Goal: Task Accomplishment & Management: Manage account settings

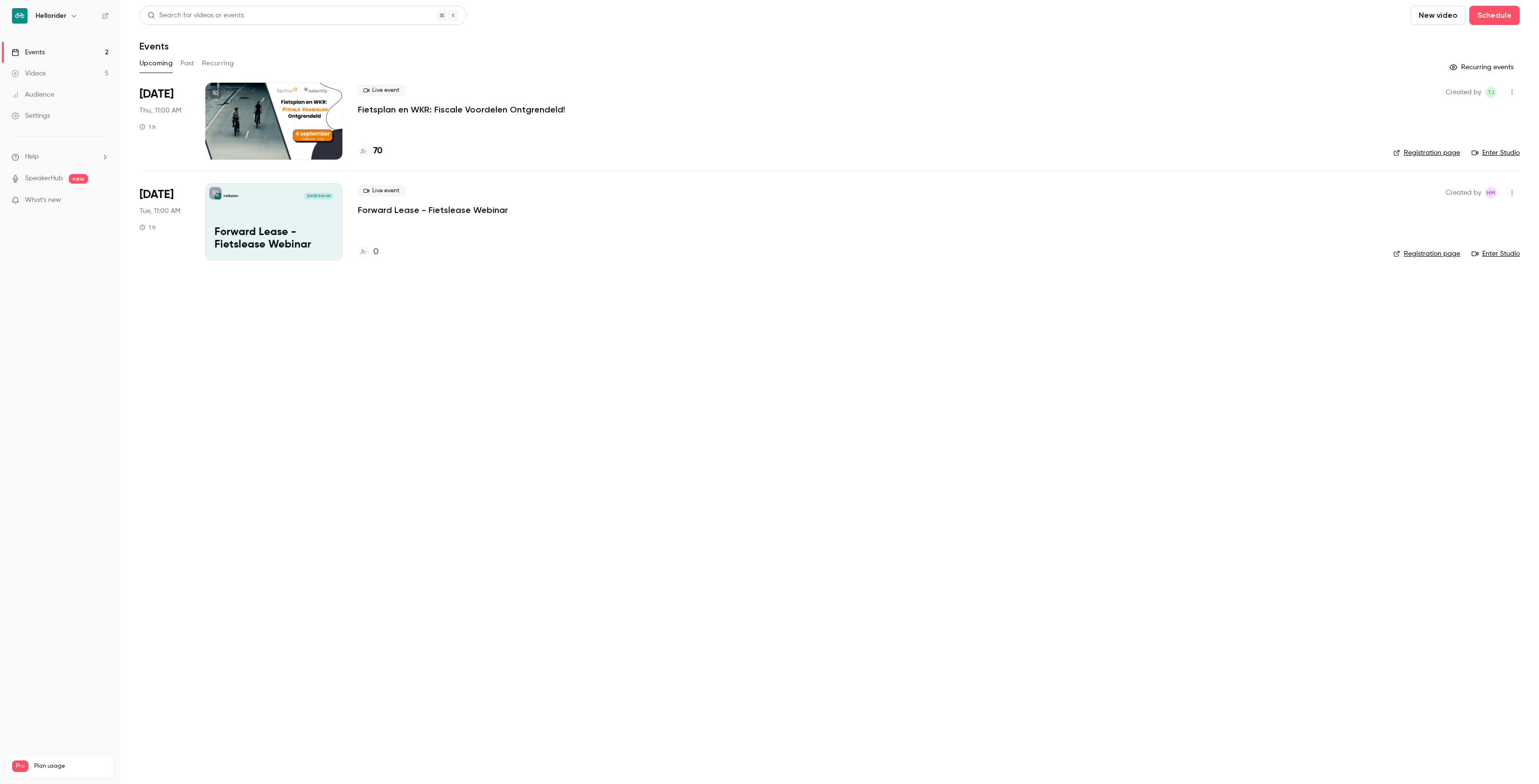
click at [376, 150] on h4 "70" at bounding box center [378, 151] width 9 height 13
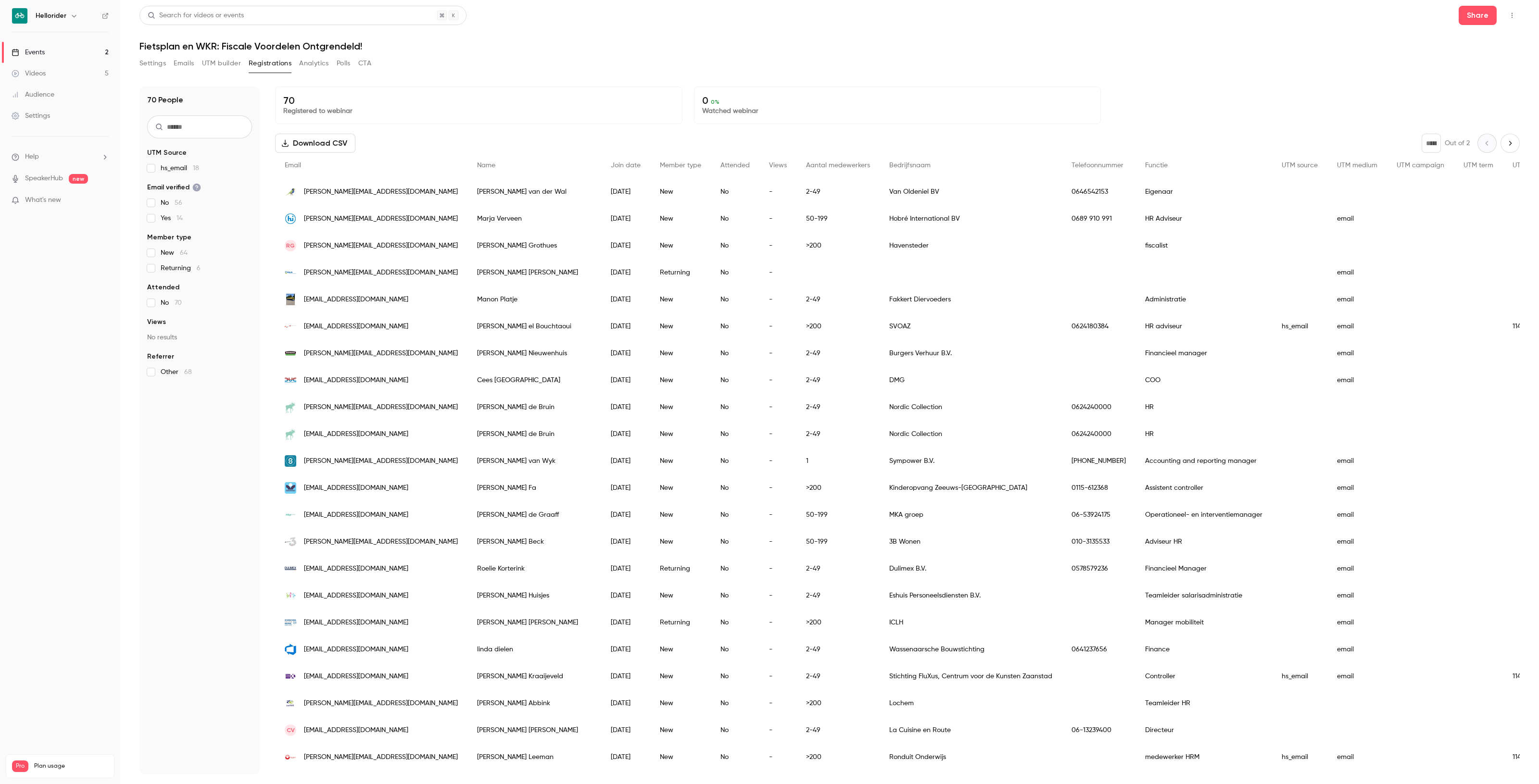
click at [1516, 16] on icon "button" at bounding box center [1512, 15] width 8 height 7
click at [1035, 28] on div at bounding box center [770, 392] width 1539 height 784
click at [222, 58] on button "UTM builder" at bounding box center [221, 63] width 39 height 16
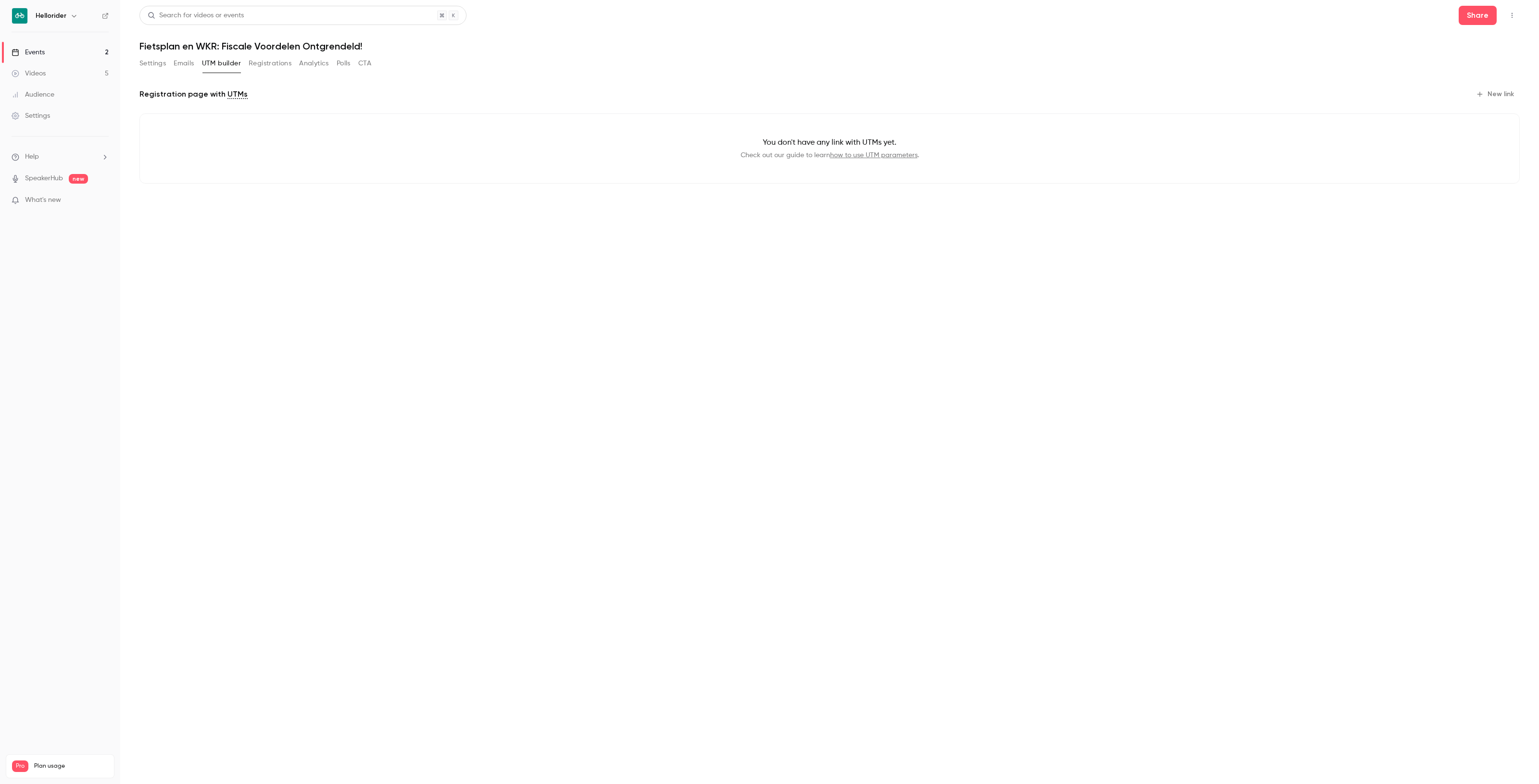
click at [181, 64] on button "Emails" at bounding box center [184, 63] width 20 height 16
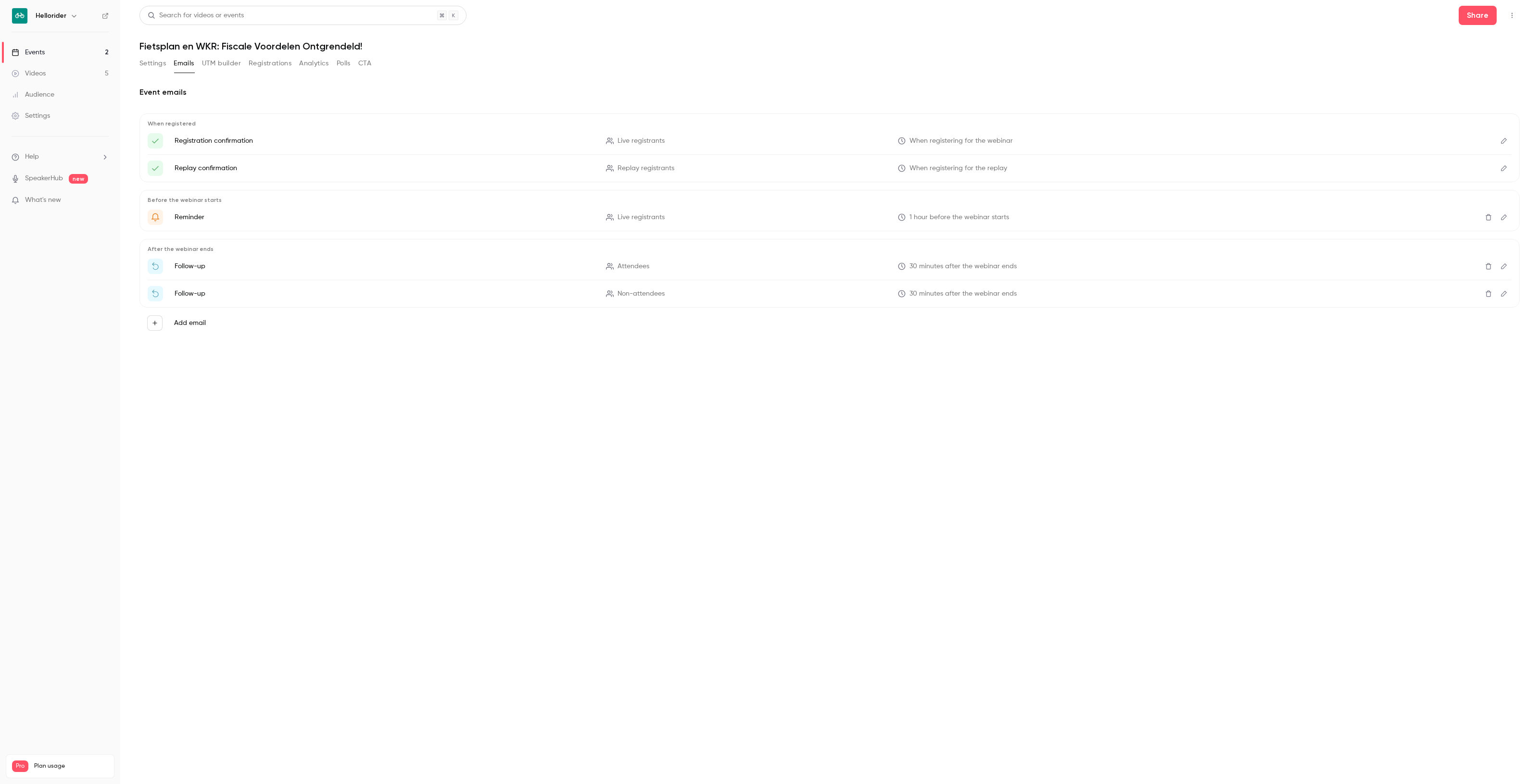
click at [149, 63] on button "Settings" at bounding box center [152, 63] width 26 height 16
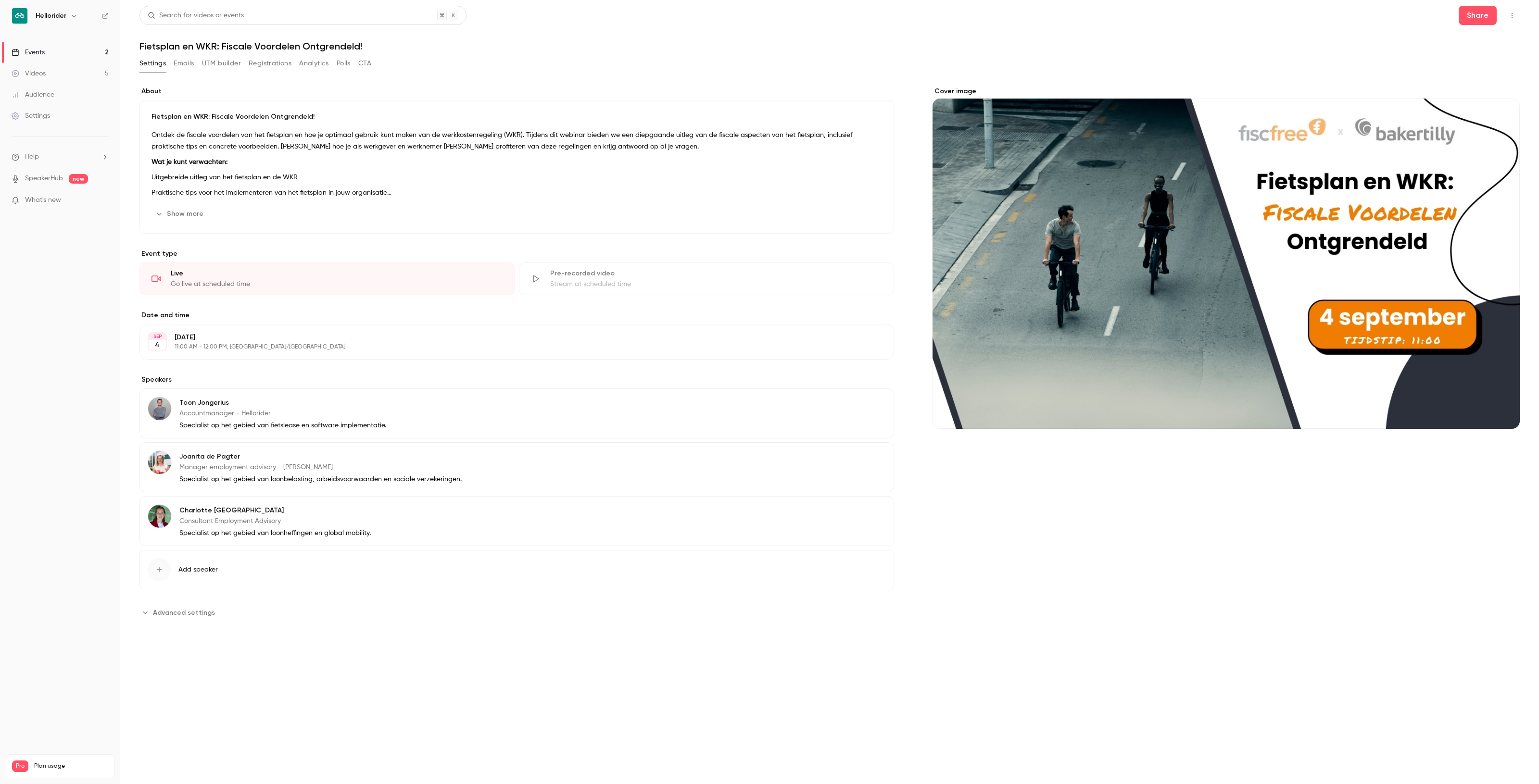
click at [284, 66] on button "Registrations" at bounding box center [270, 63] width 43 height 16
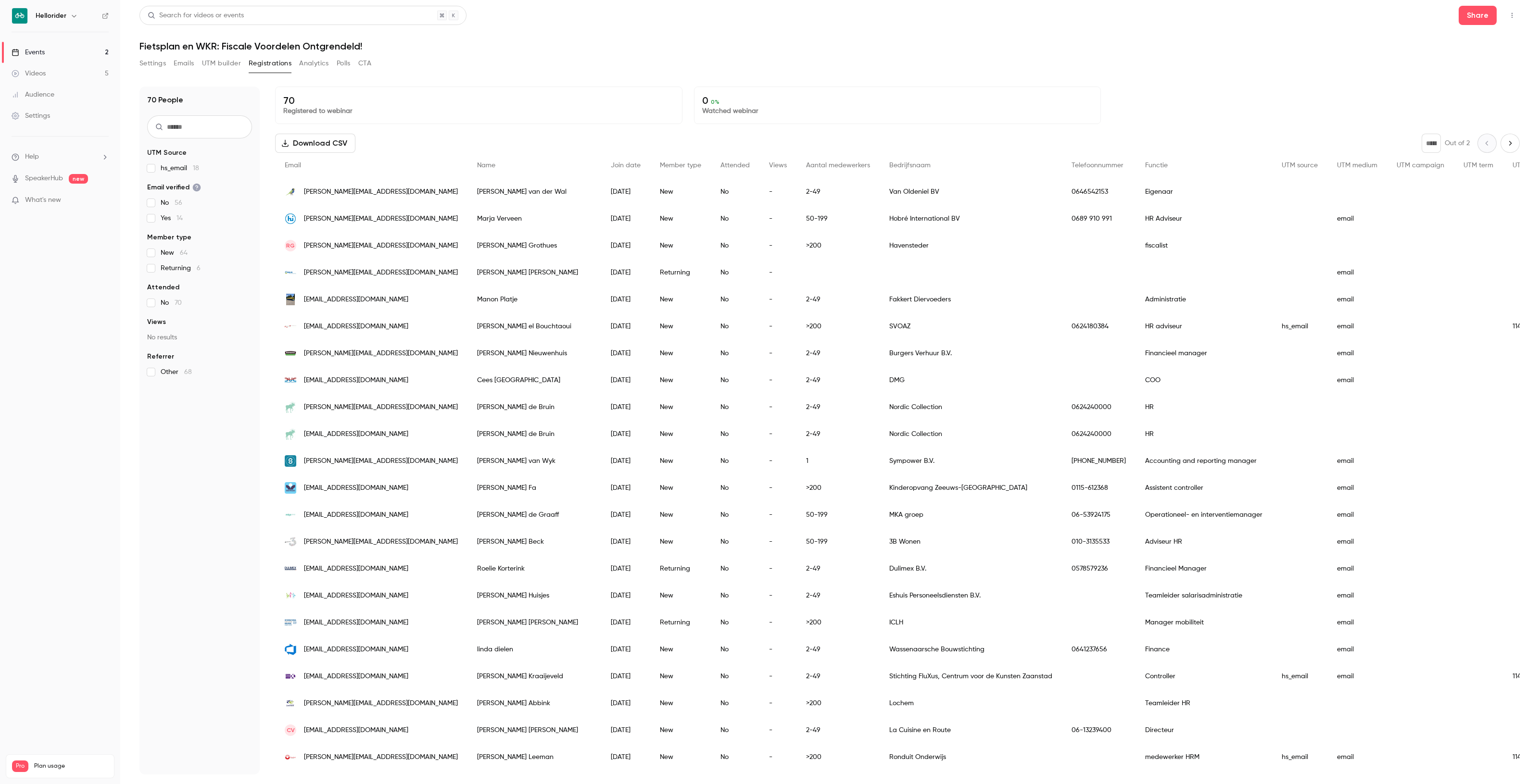
click at [309, 66] on button "Analytics" at bounding box center [314, 63] width 30 height 16
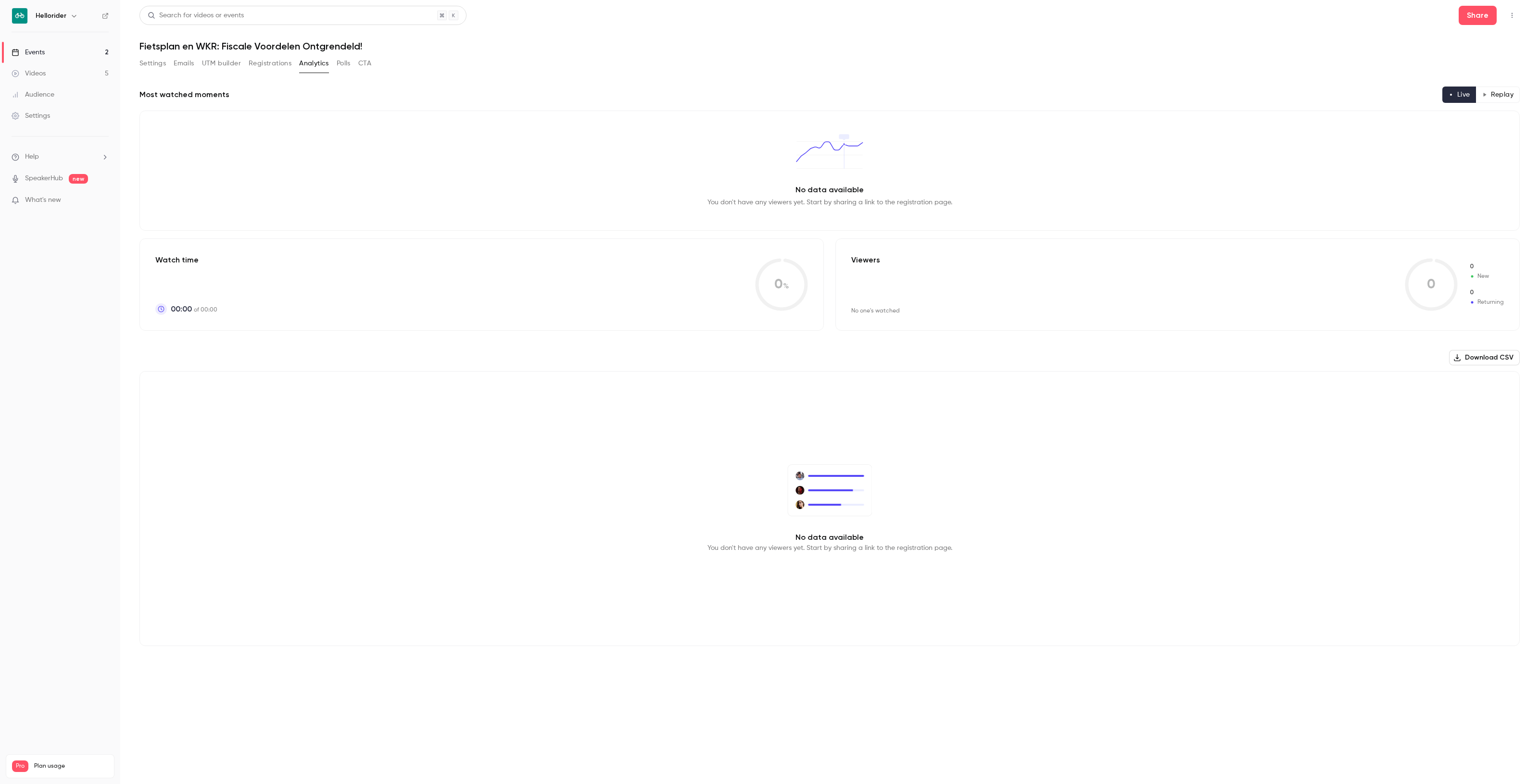
click at [373, 63] on div "Settings Emails UTM builder Registrations Analytics Polls CTA" at bounding box center [829, 65] width 1380 height 19
click at [368, 65] on button "CTA" at bounding box center [365, 63] width 13 height 16
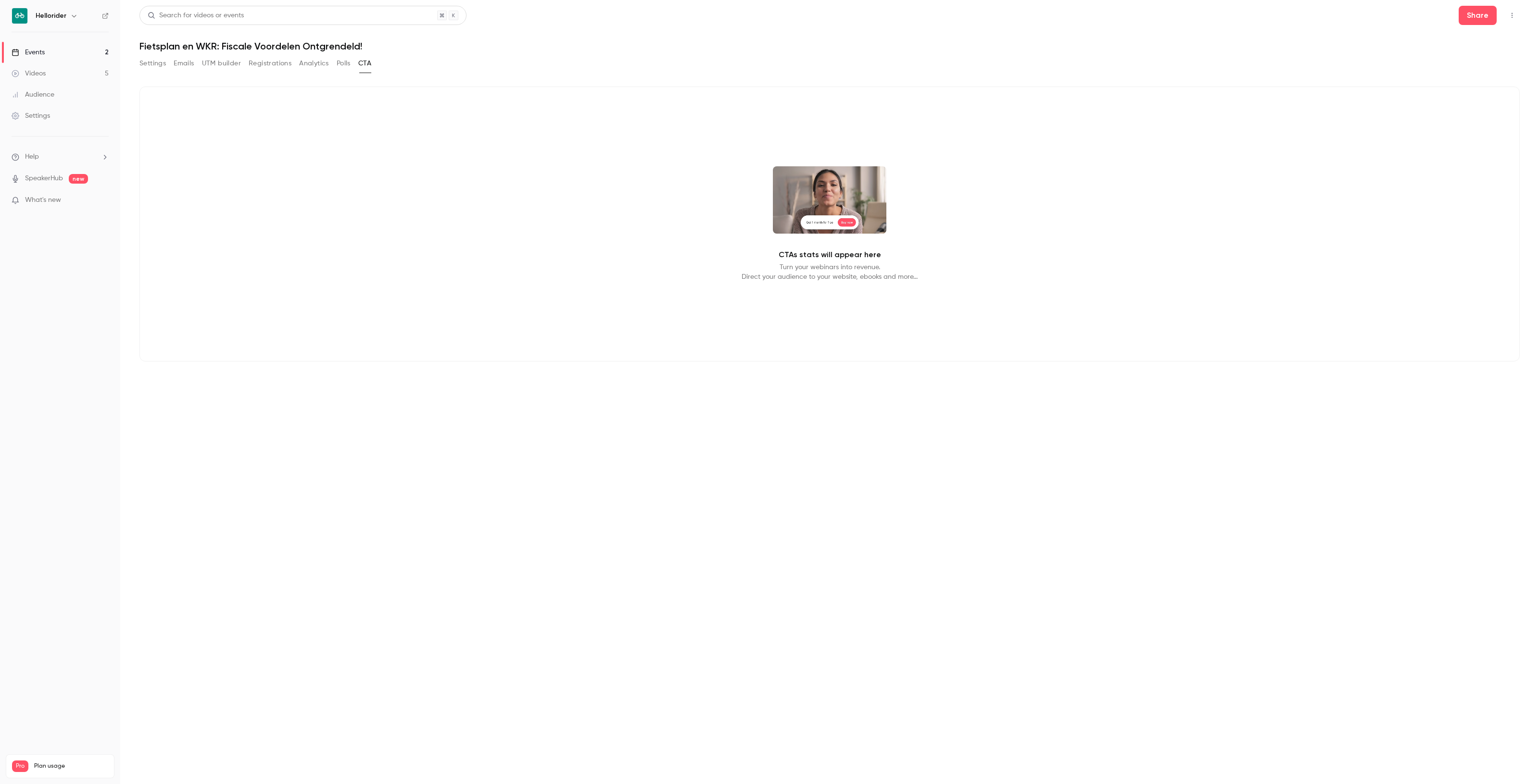
click at [344, 65] on button "Polls" at bounding box center [344, 63] width 14 height 16
click at [301, 66] on button "Analytics" at bounding box center [314, 63] width 30 height 16
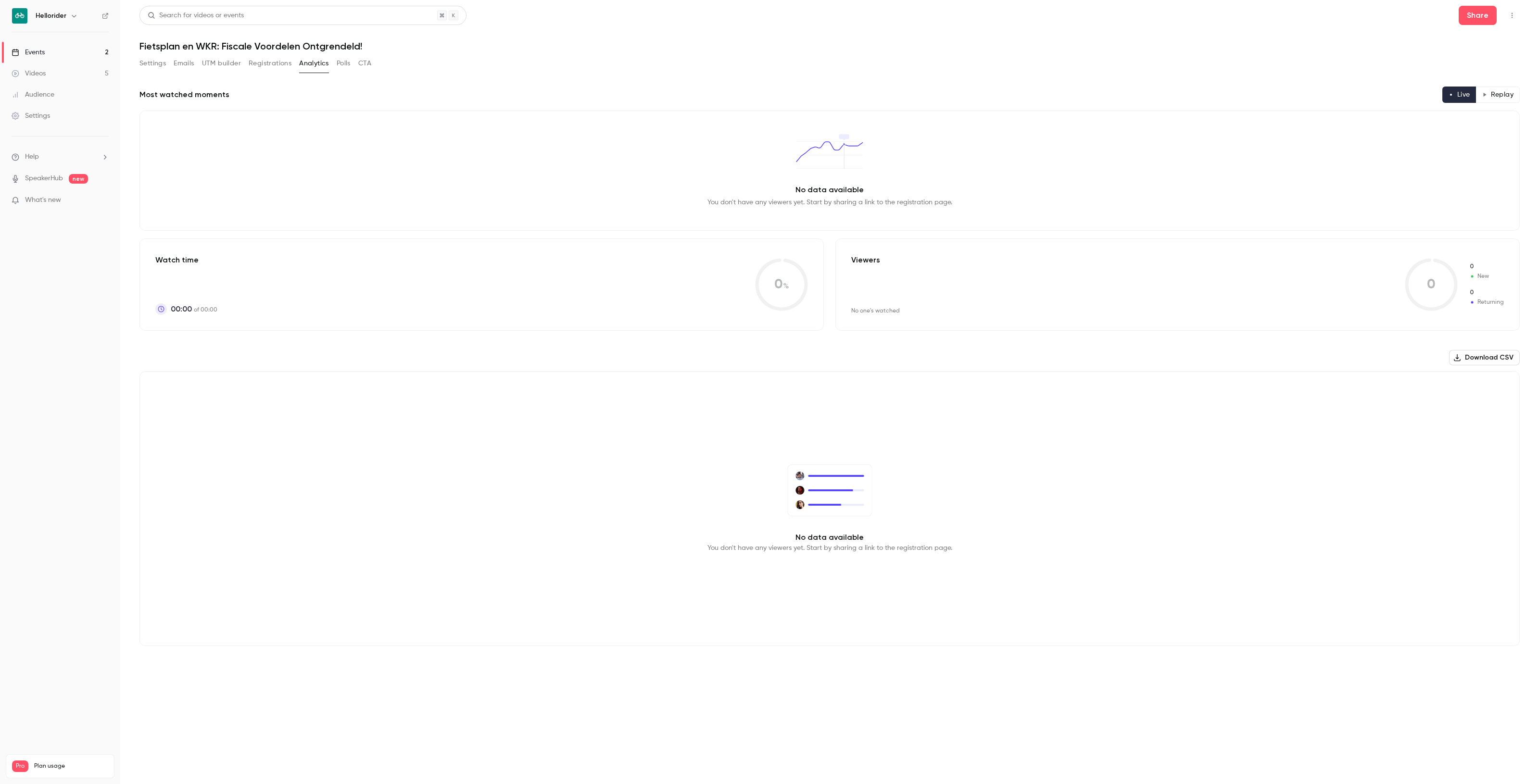
click at [263, 66] on button "Registrations" at bounding box center [270, 63] width 43 height 16
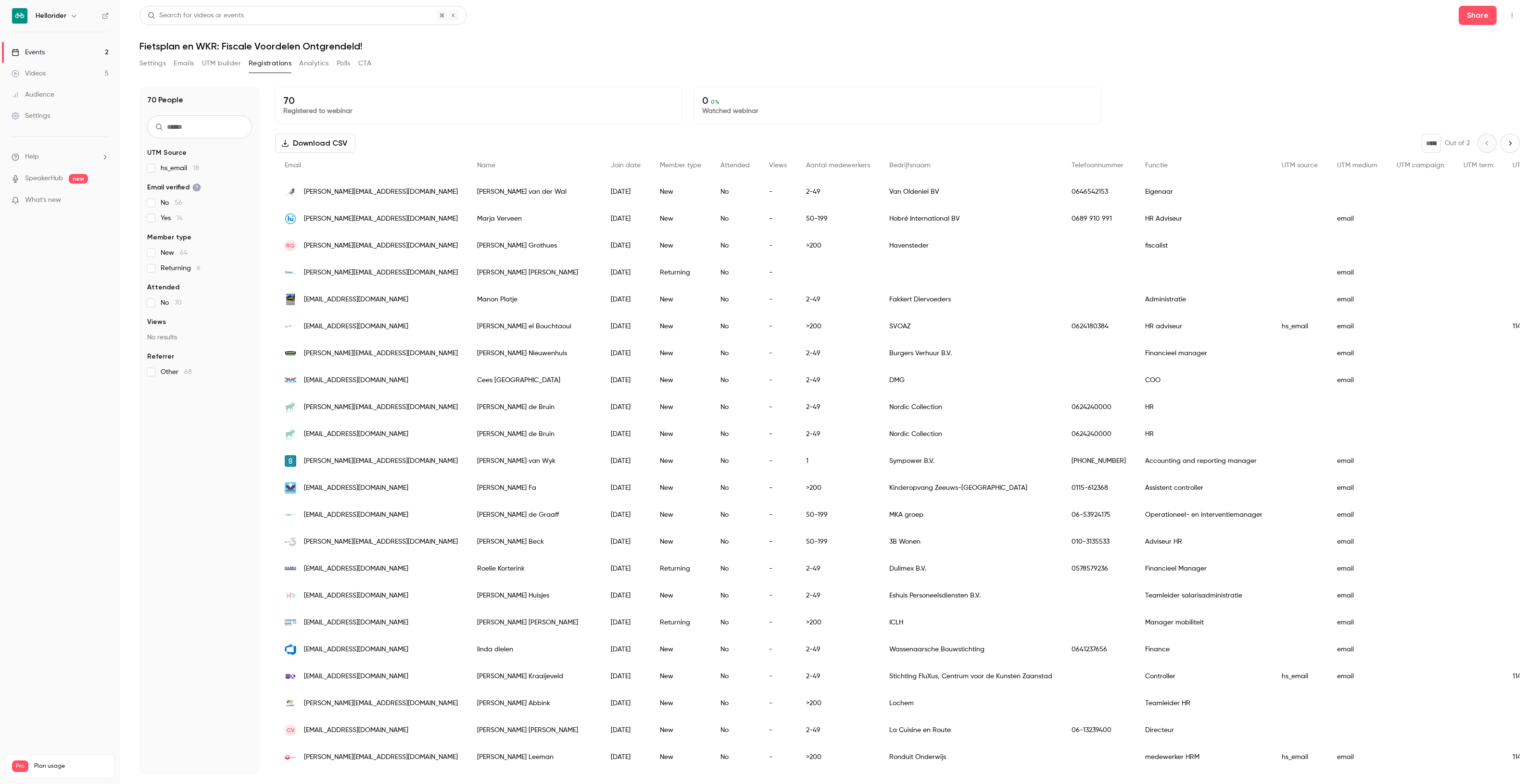
click at [1515, 8] on button "button" at bounding box center [1512, 16] width 16 height 16
click at [1203, 104] on div at bounding box center [770, 392] width 1539 height 784
click at [183, 69] on button "Emails" at bounding box center [184, 63] width 20 height 16
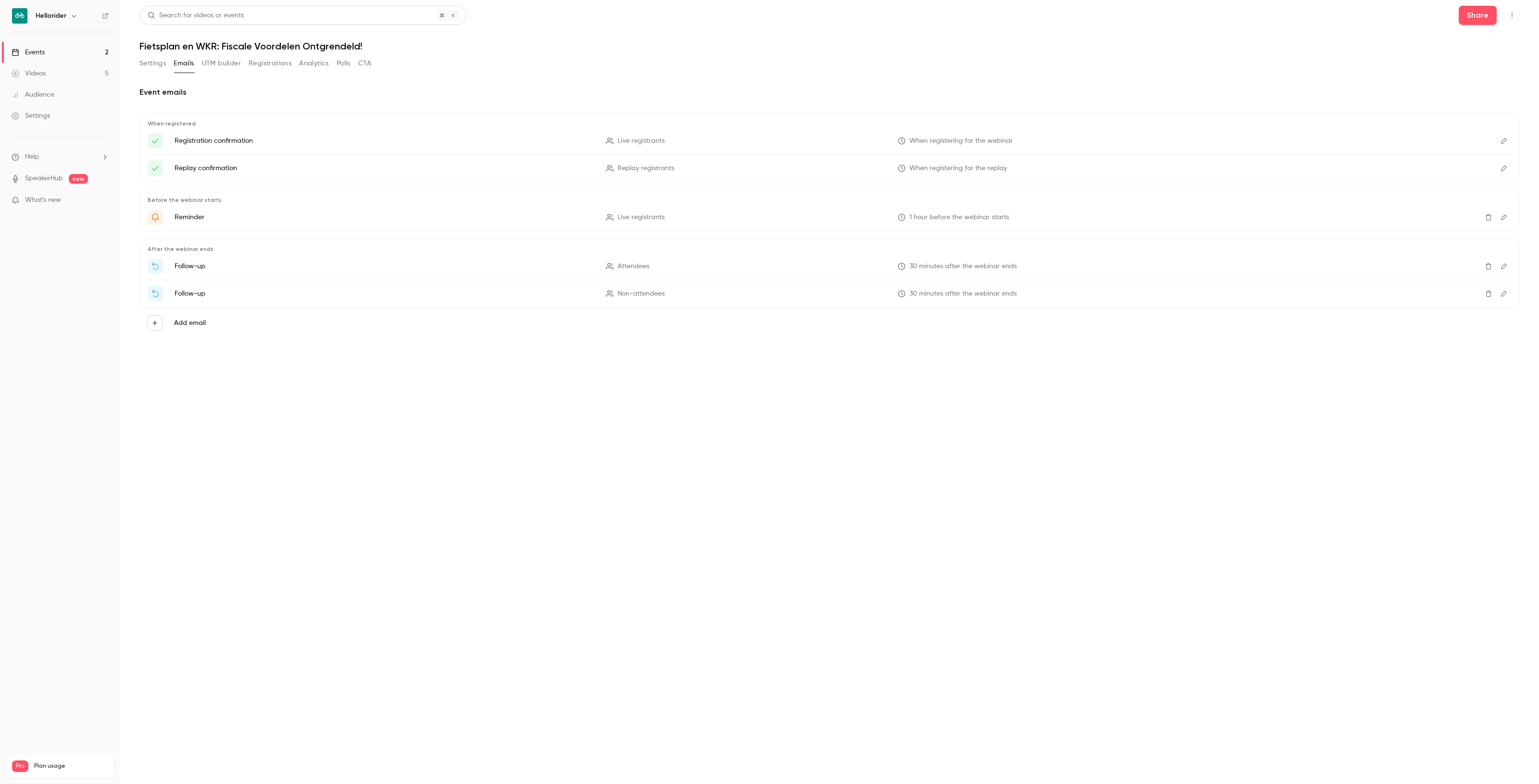
click at [124, 67] on main "Search for videos or events Share Fietsplan en WKR: Fiscale Voordelen Ontgrende…" at bounding box center [829, 392] width 1419 height 784
click at [143, 65] on button "Settings" at bounding box center [152, 63] width 26 height 16
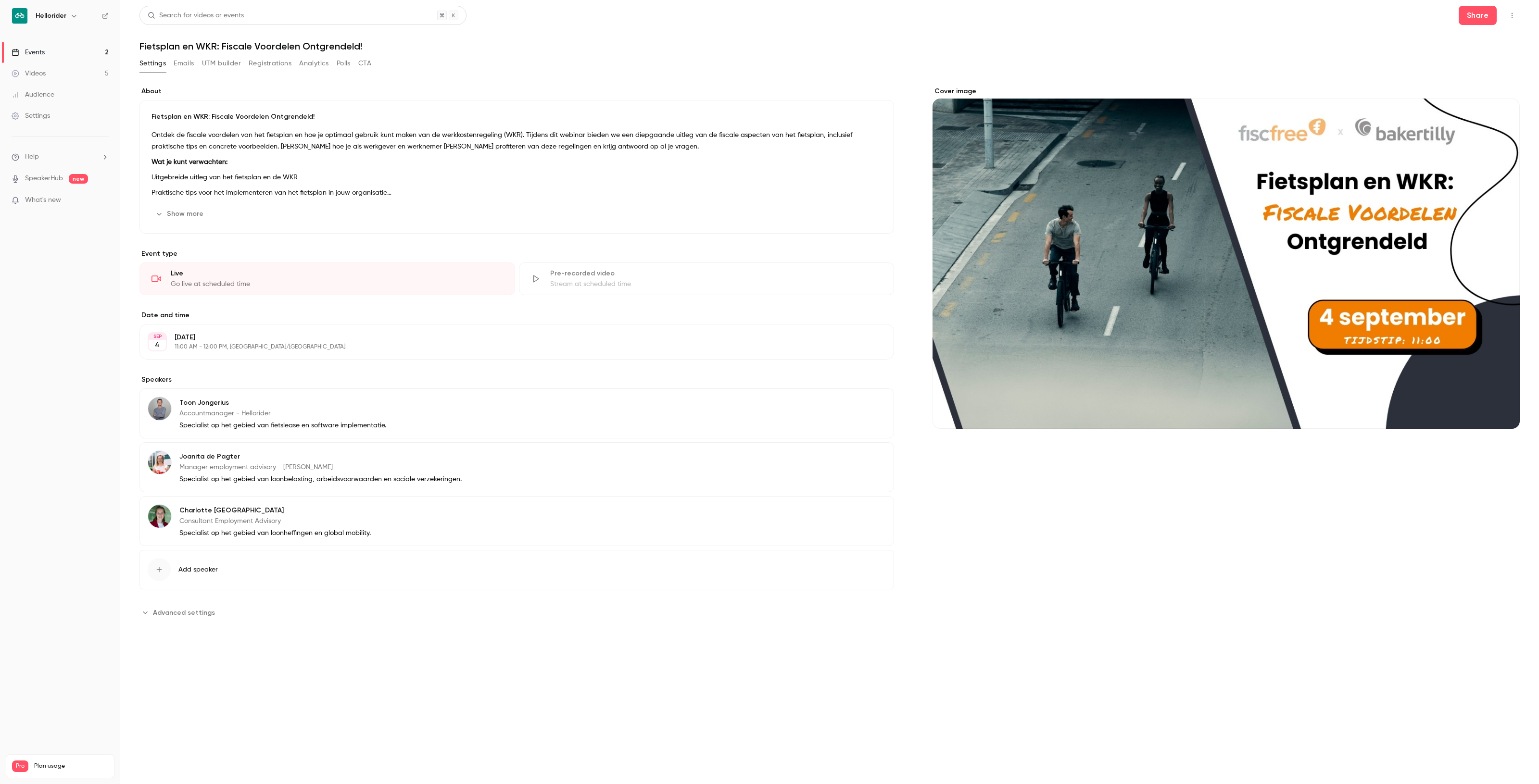
click at [176, 70] on button "Emails" at bounding box center [184, 63] width 20 height 16
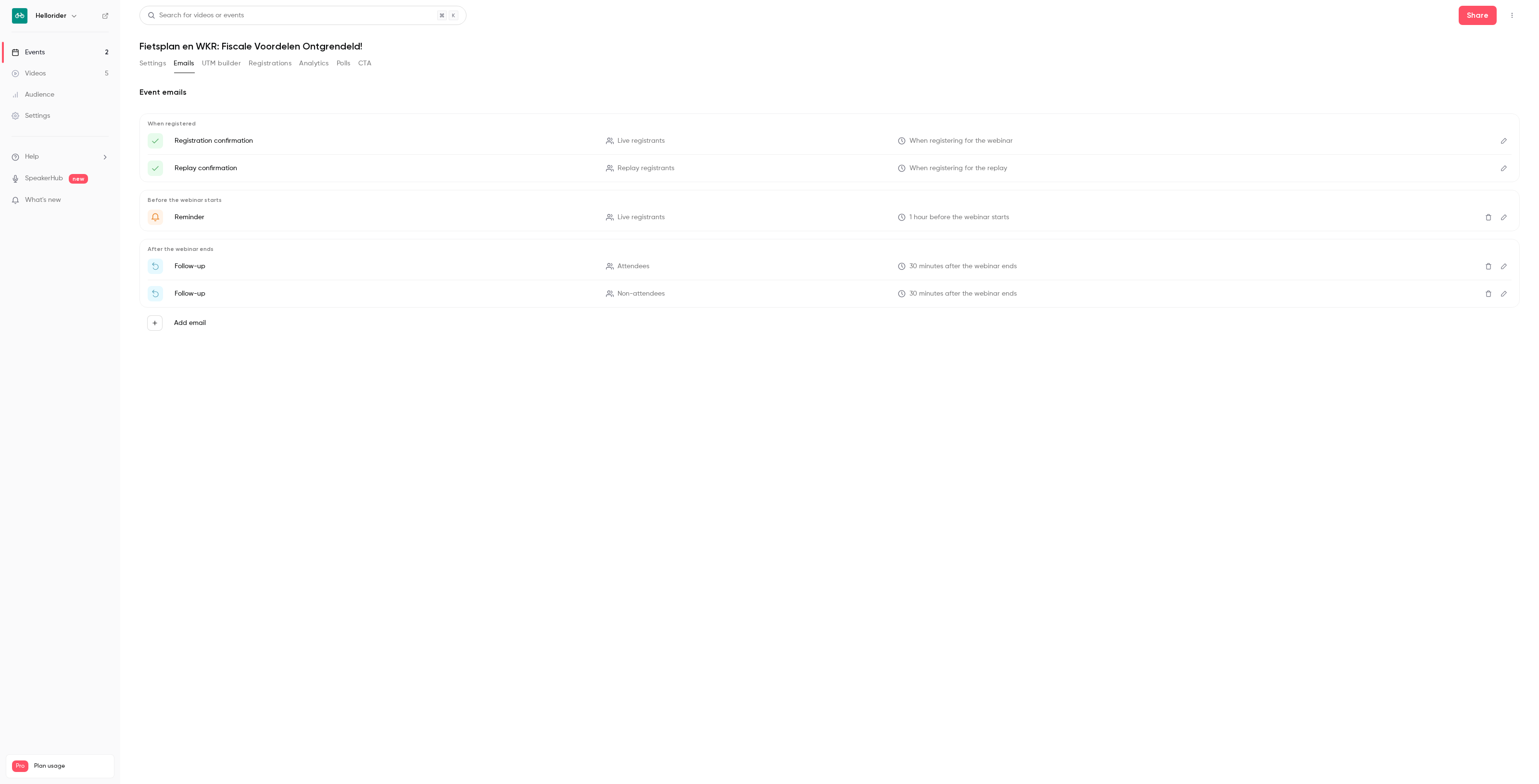
click at [231, 60] on button "UTM builder" at bounding box center [221, 63] width 39 height 16
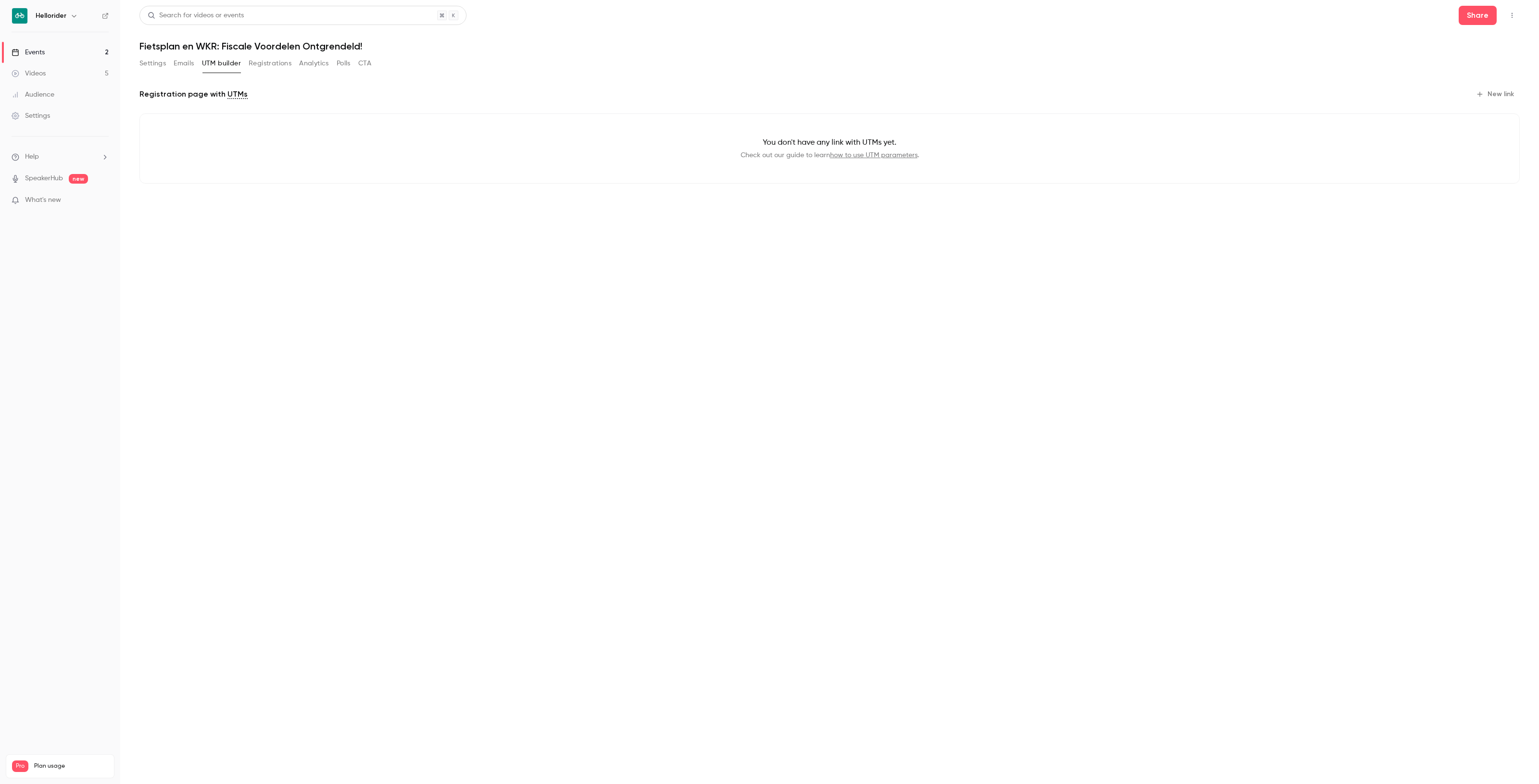
click at [1494, 96] on button "New link" at bounding box center [1496, 94] width 48 height 16
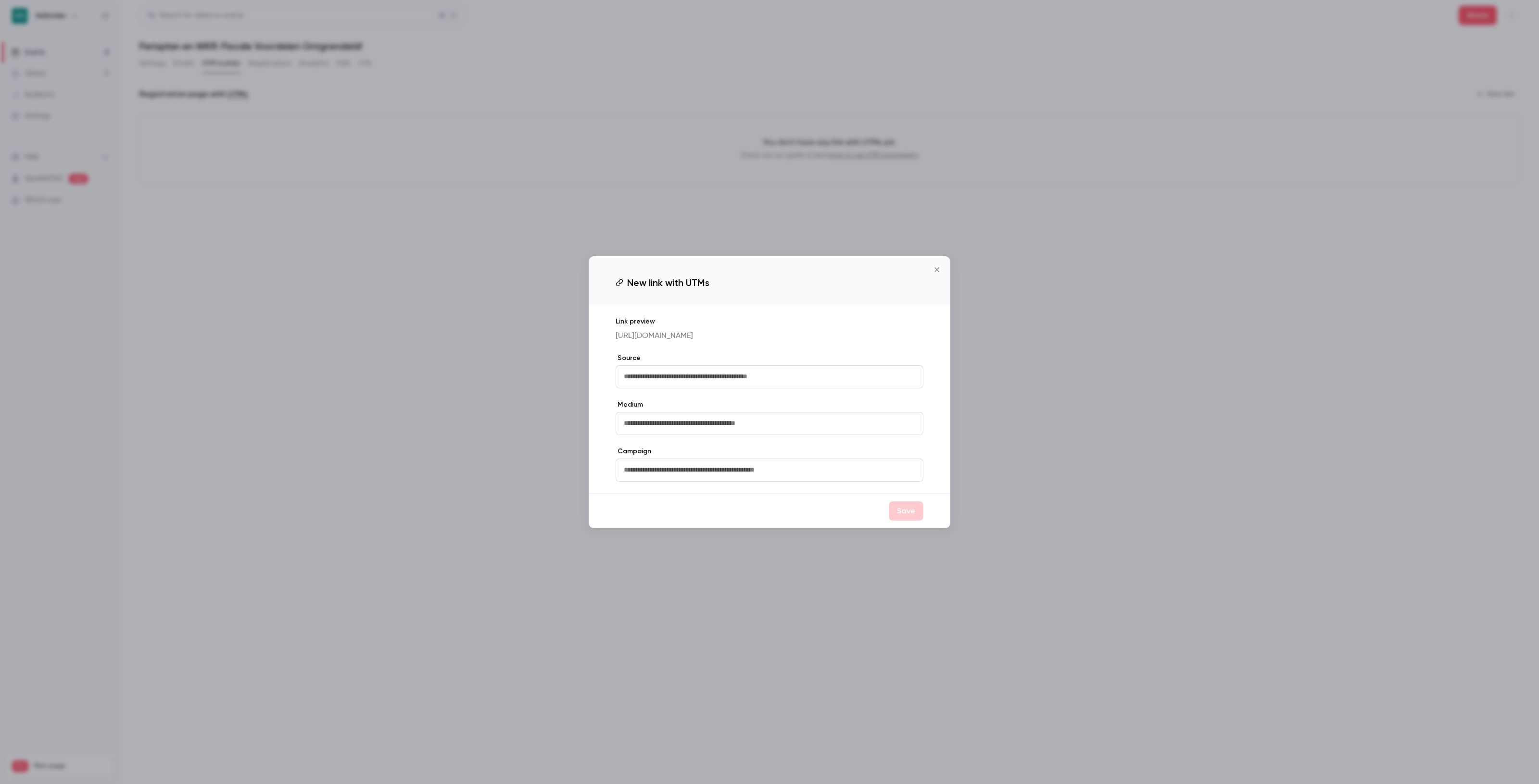
click at [941, 266] on icon "Close" at bounding box center [936, 269] width 11 height 8
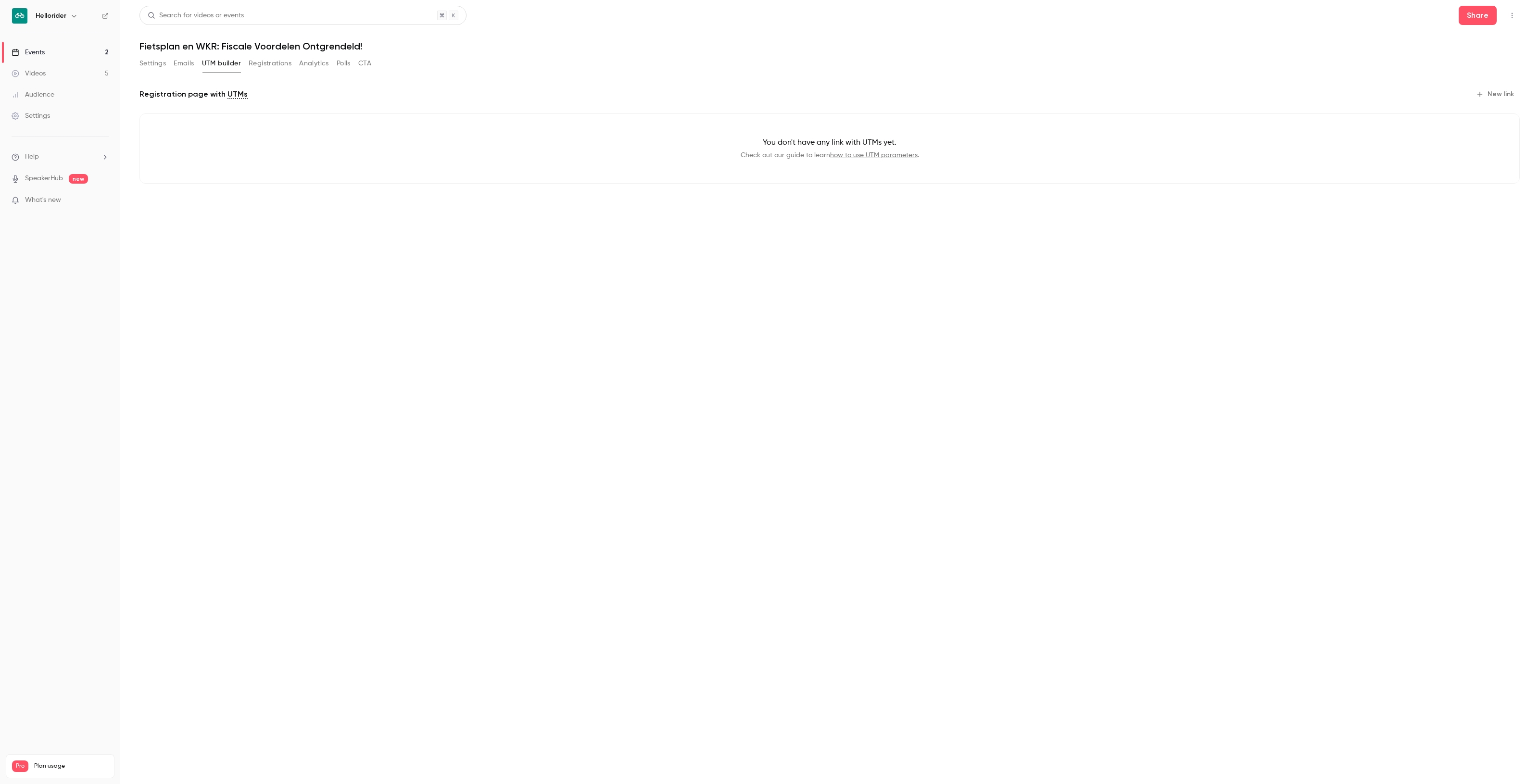
click at [273, 63] on button "Registrations" at bounding box center [270, 63] width 43 height 16
